Goal: Task Accomplishment & Management: Use online tool/utility

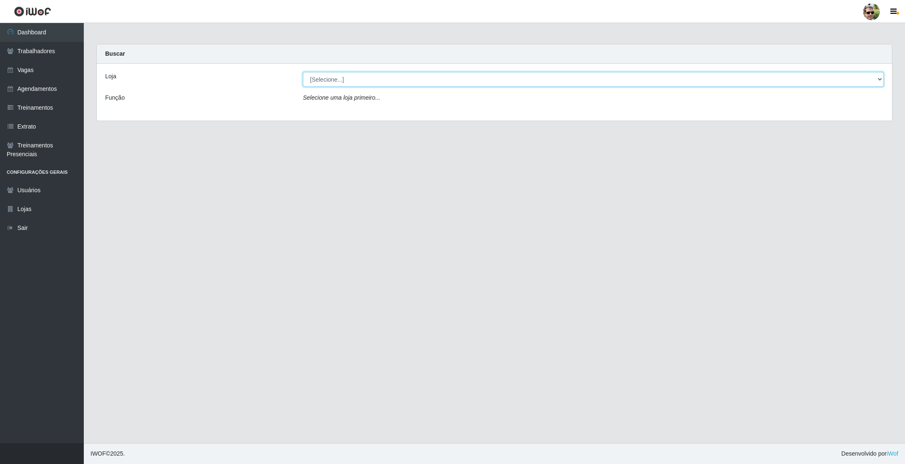
click at [379, 81] on select "[Selecione...] [PERSON_NAME] Supermercado - Gurinhém" at bounding box center [593, 79] width 581 height 15
select select "176"
click at [303, 72] on select "[Selecione...] [PERSON_NAME] Supermercado - Gurinhém" at bounding box center [593, 79] width 581 height 15
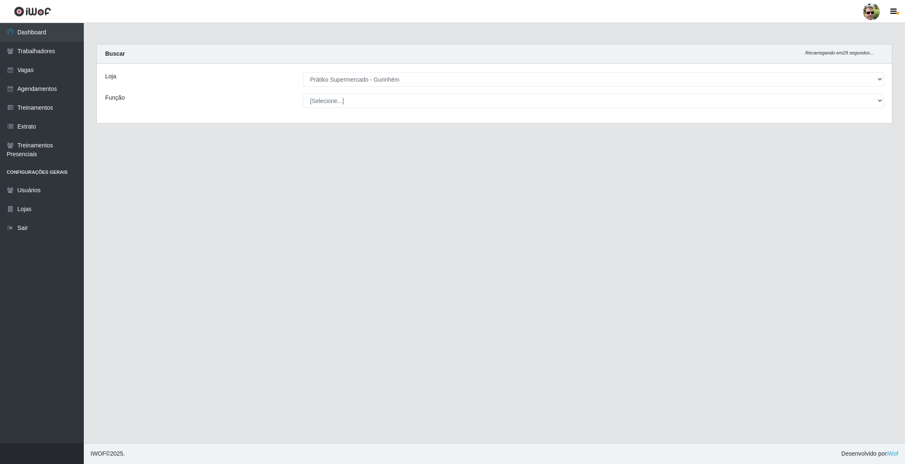
click at [382, 49] on div "Buscar Recarregando em 29 segundos..." at bounding box center [494, 53] width 795 height 19
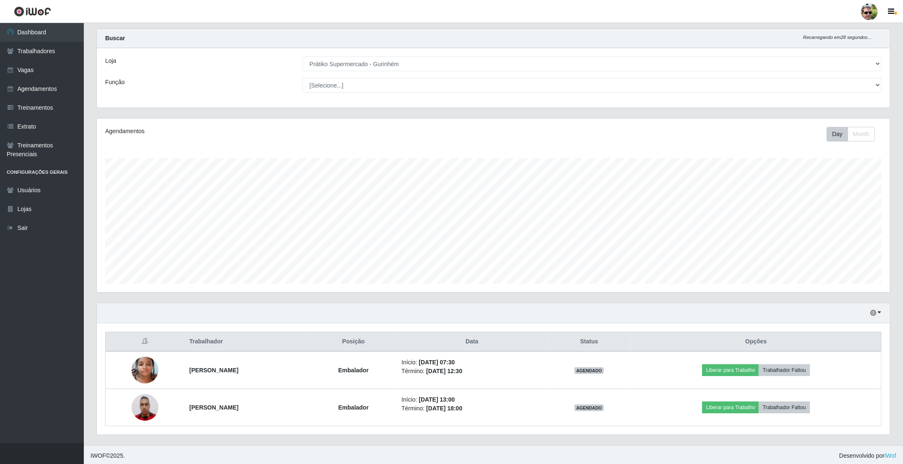
scroll to position [20, 0]
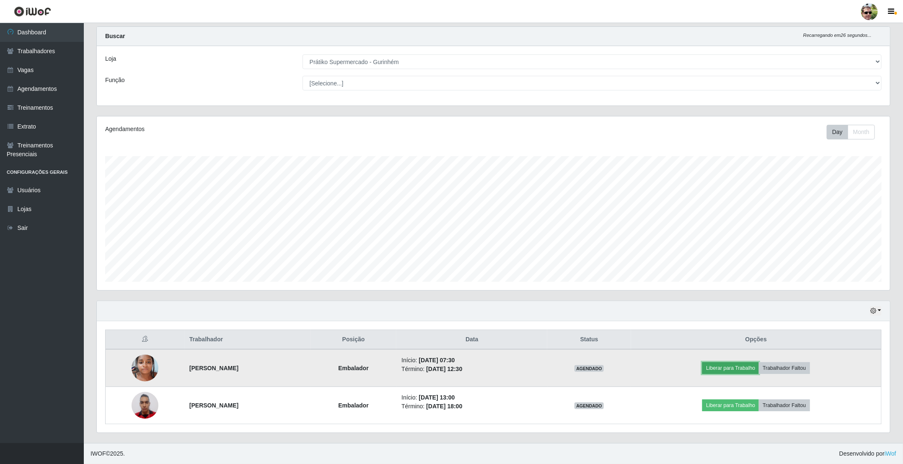
click at [734, 367] on button "Liberar para Trabalho" at bounding box center [730, 368] width 57 height 12
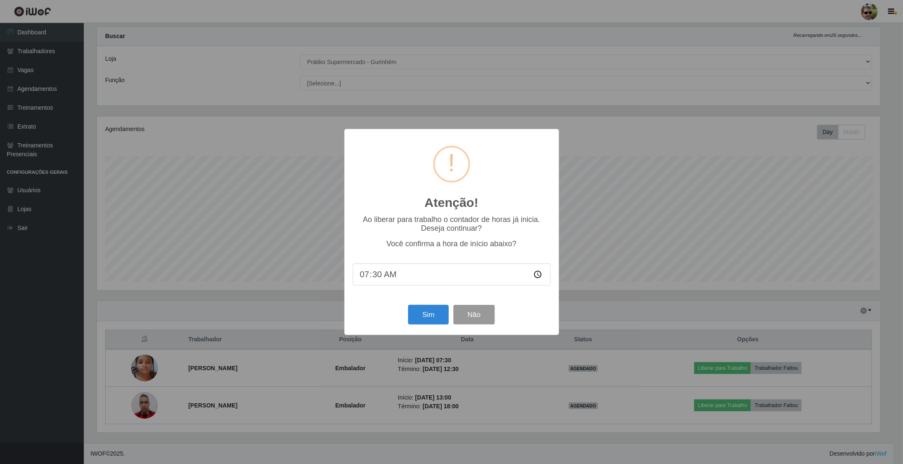
scroll to position [175, 785]
click at [426, 316] on button "Sim" at bounding box center [429, 315] width 41 height 20
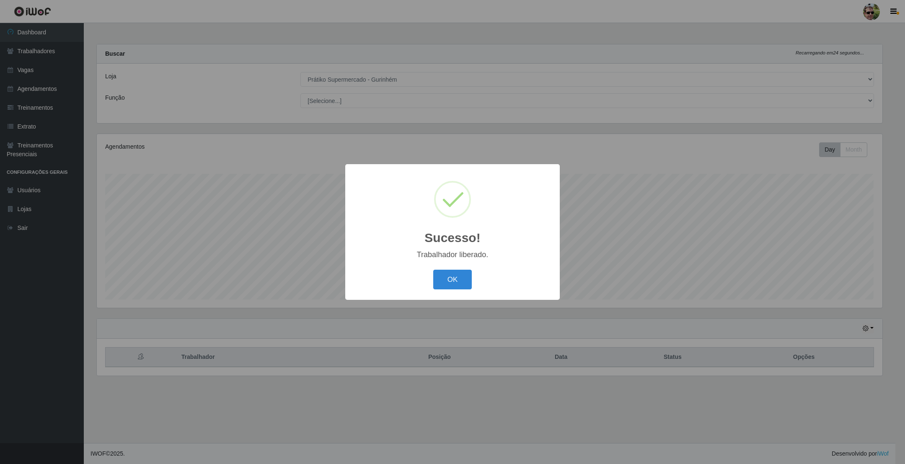
click at [433, 270] on button "OK" at bounding box center [452, 280] width 39 height 20
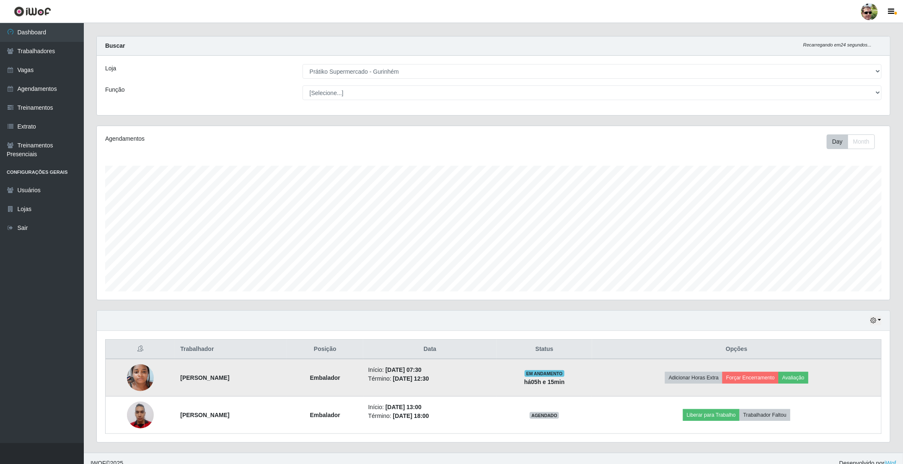
scroll to position [20, 0]
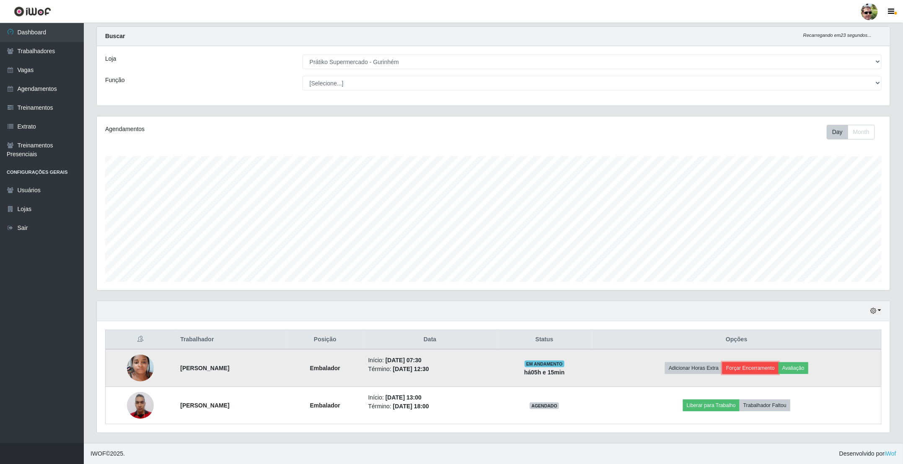
click at [772, 371] on button "Forçar Encerramento" at bounding box center [750, 368] width 56 height 12
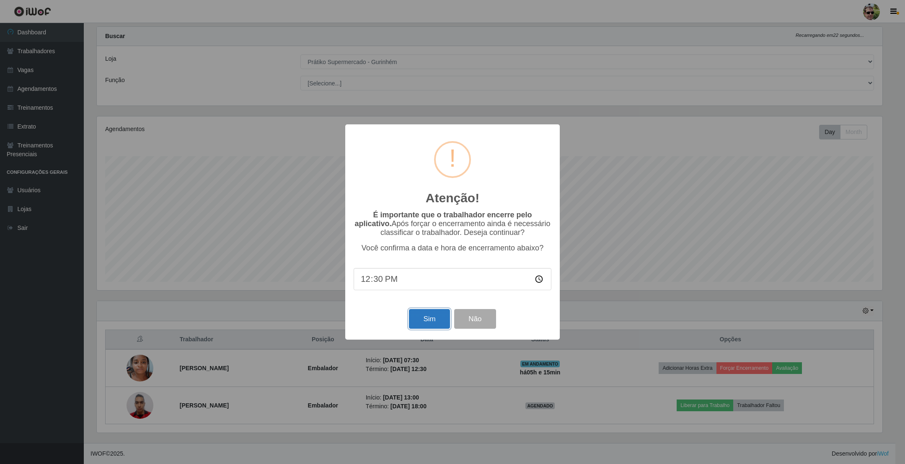
click at [426, 323] on button "Sim" at bounding box center [429, 319] width 41 height 20
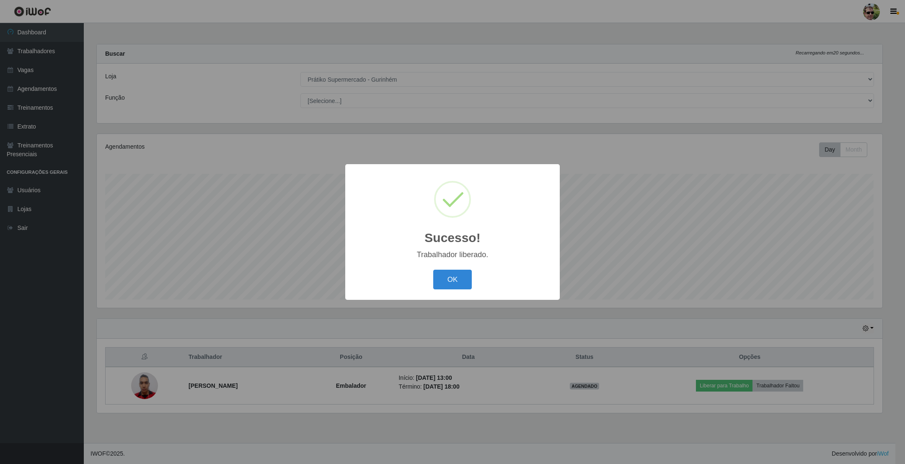
click at [433, 270] on button "OK" at bounding box center [452, 280] width 39 height 20
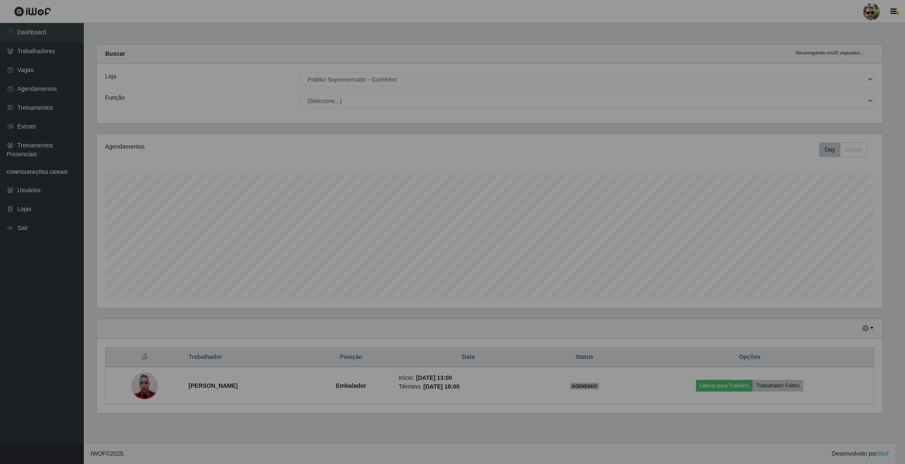
scroll to position [175, 794]
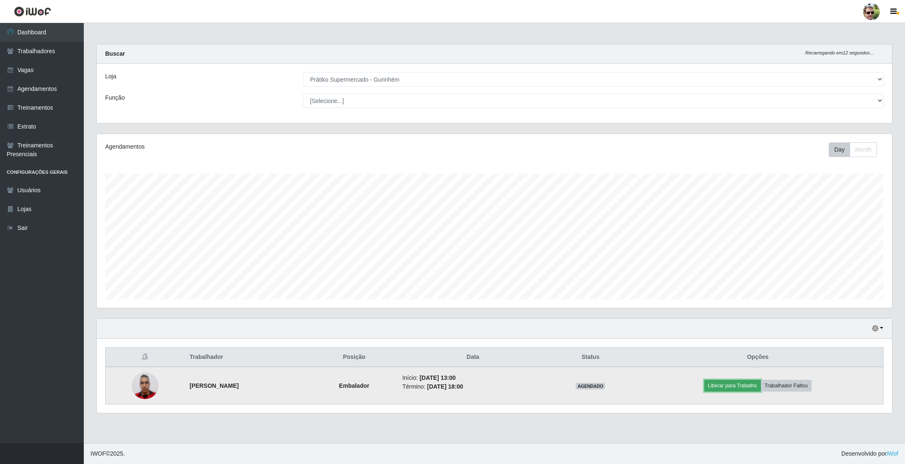
click at [744, 387] on button "Liberar para Trabalho" at bounding box center [732, 386] width 57 height 12
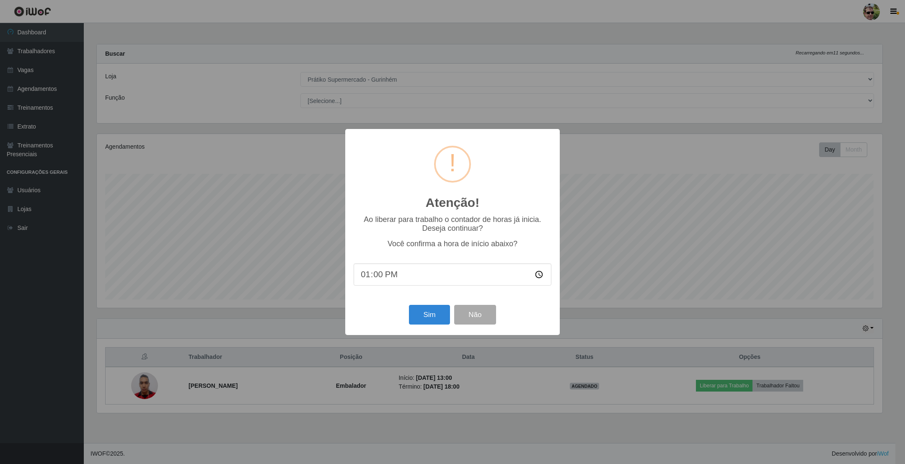
scroll to position [418732, 418121]
click at [431, 323] on button "Sim" at bounding box center [429, 315] width 41 height 20
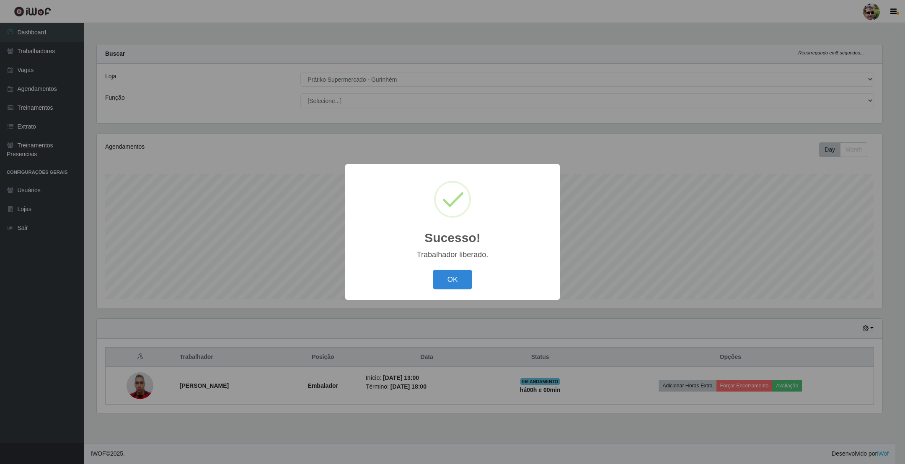
click at [451, 275] on button "OK" at bounding box center [452, 280] width 39 height 20
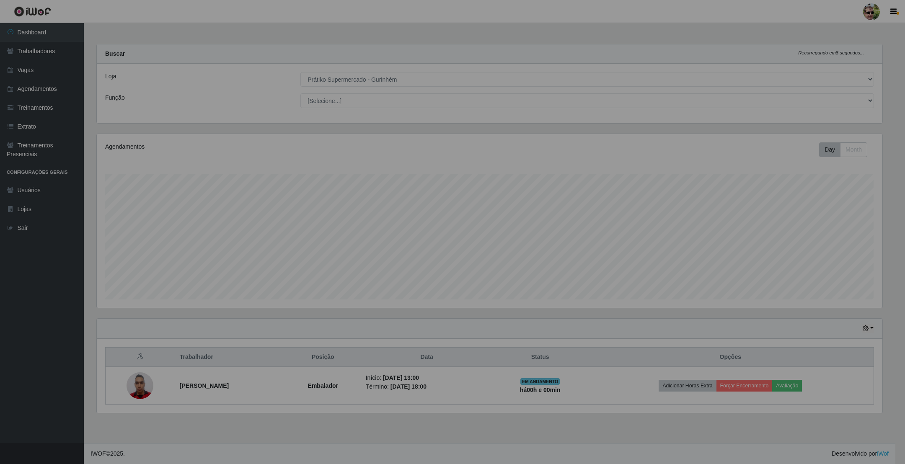
scroll to position [175, 794]
